Goal: Entertainment & Leisure: Consume media (video, audio)

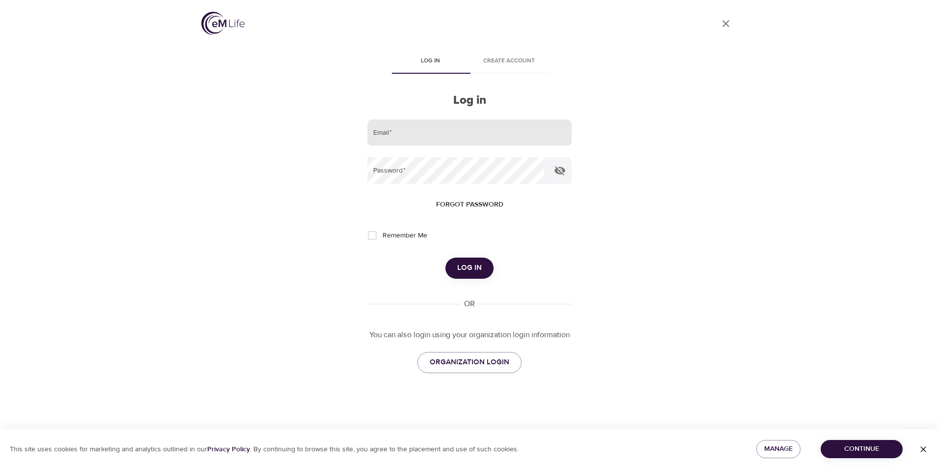
click at [421, 136] on input "email" at bounding box center [469, 132] width 204 height 27
type input "[EMAIL_ADDRESS][DOMAIN_NAME]"
click at [445, 257] on button "Log in" at bounding box center [469, 267] width 48 height 21
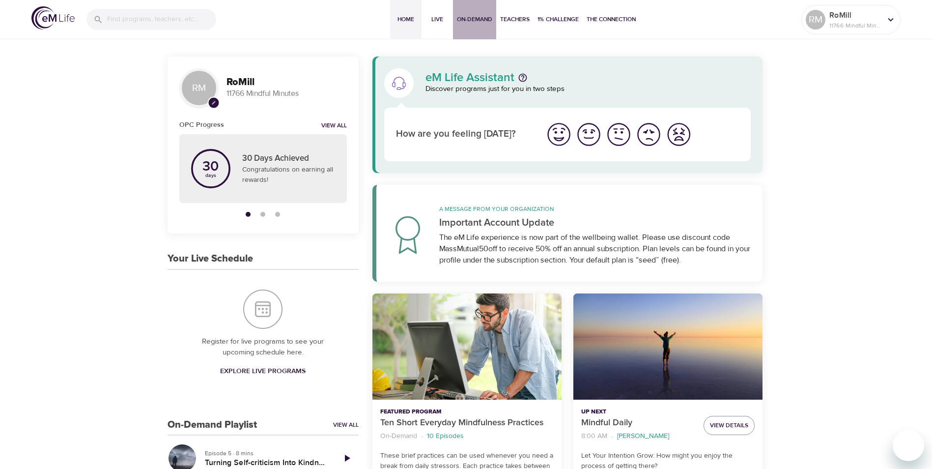
click at [475, 17] on span "On-Demand" at bounding box center [474, 19] width 35 height 10
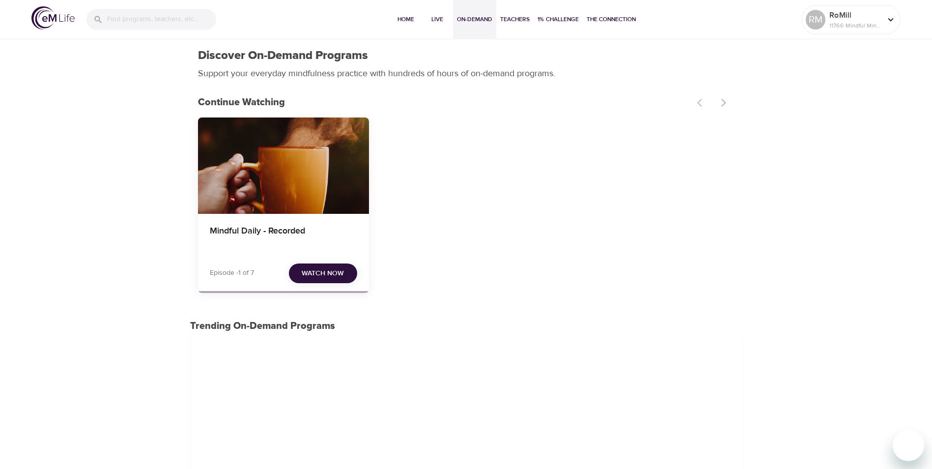
click at [318, 268] on span "Watch Now" at bounding box center [323, 273] width 42 height 12
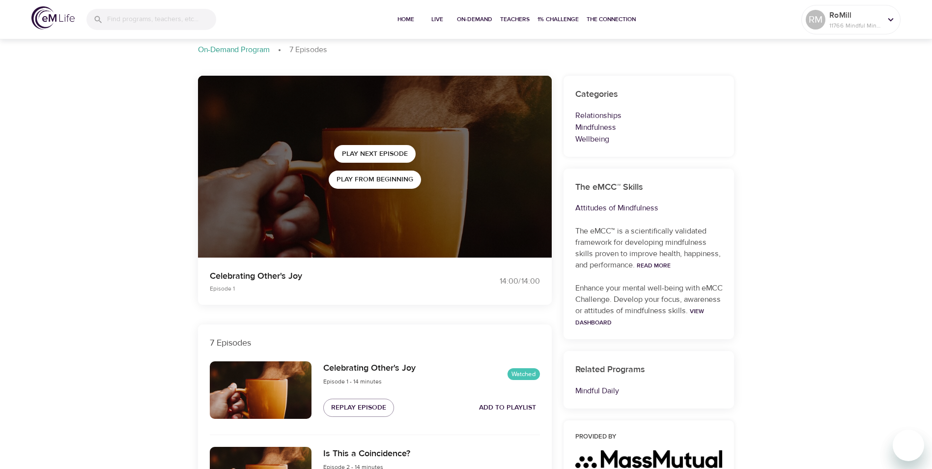
scroll to position [49, 0]
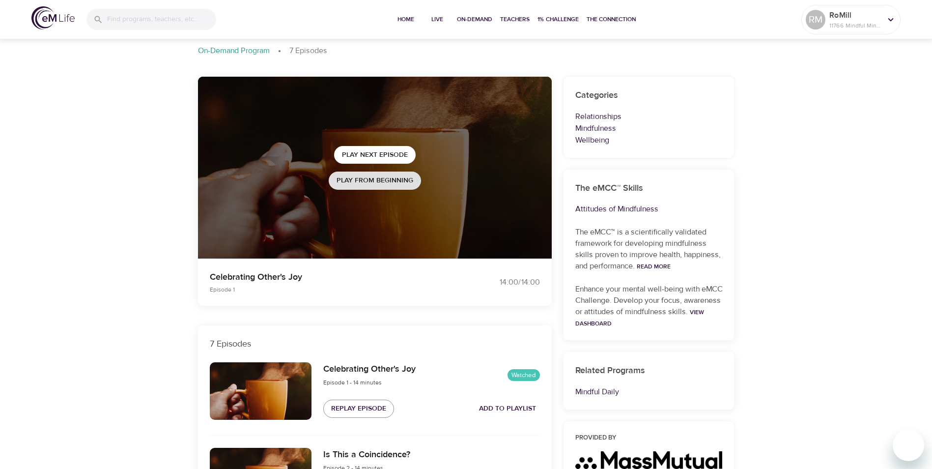
click at [372, 181] on span "Play from beginning" at bounding box center [374, 180] width 77 height 12
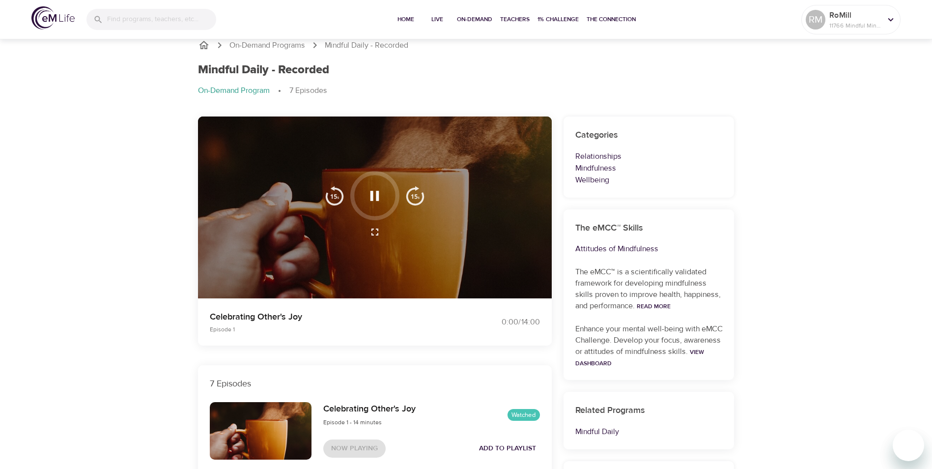
scroll to position [0, 0]
